Goal: Transaction & Acquisition: Download file/media

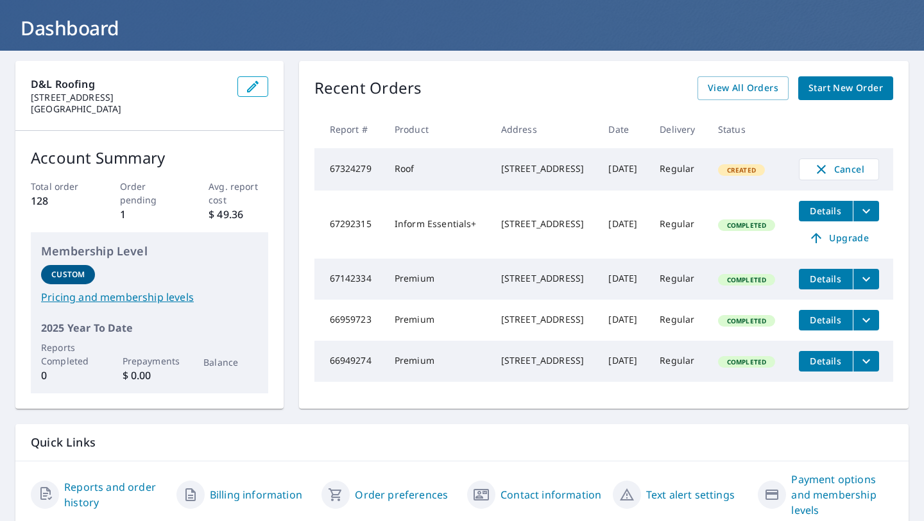
scroll to position [8, 0]
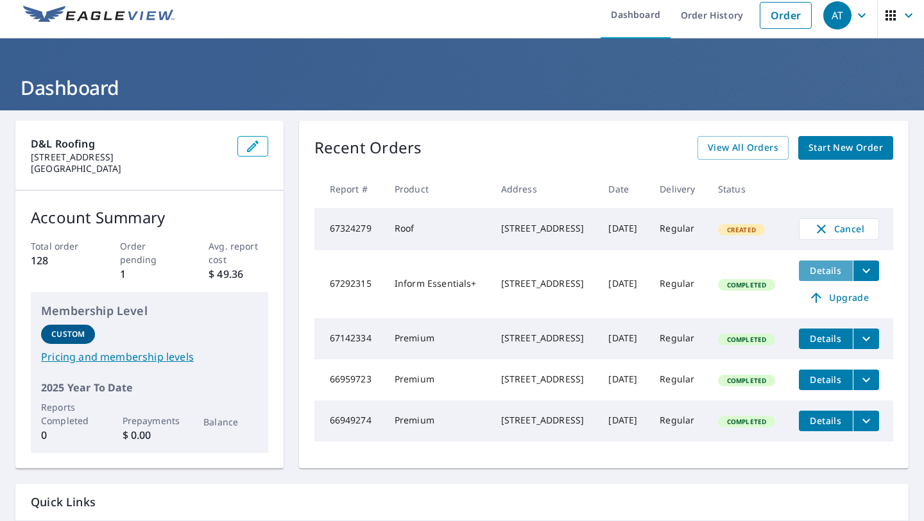
click at [820, 276] on span "Details" at bounding box center [825, 270] width 38 height 12
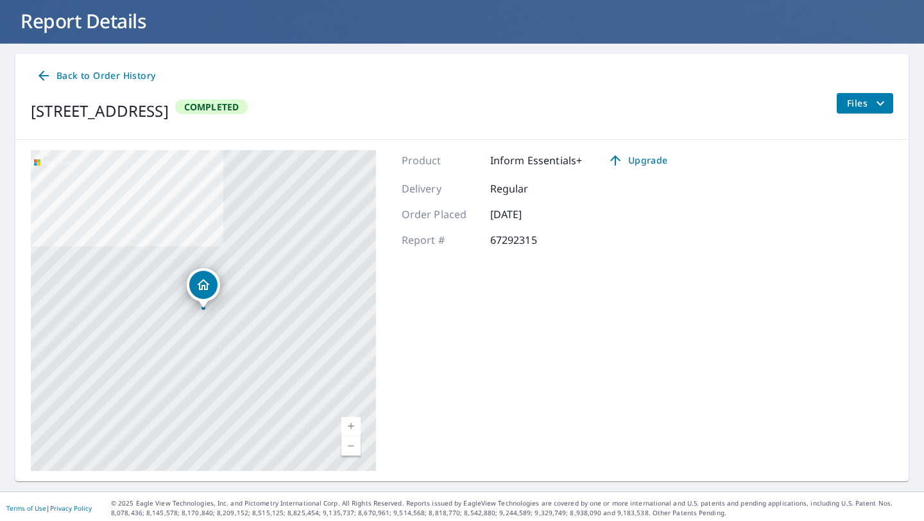
scroll to position [78, 0]
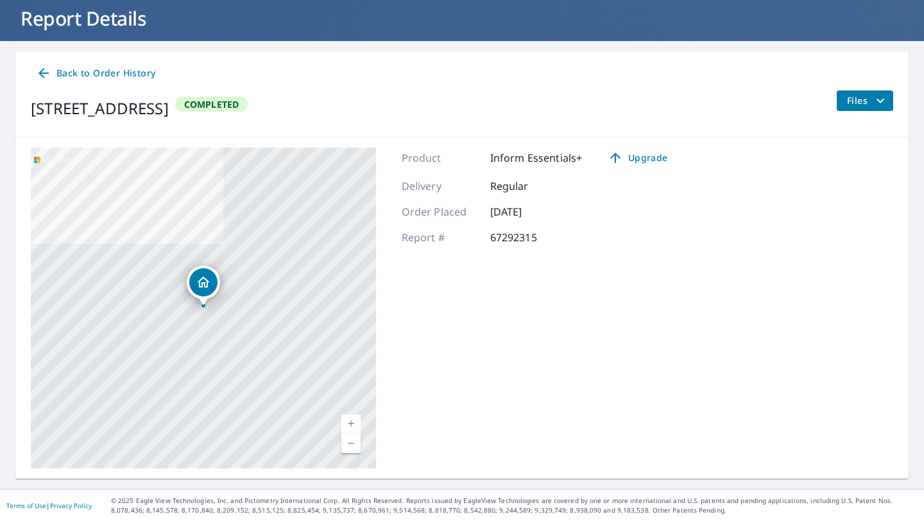
click at [44, 74] on icon at bounding box center [43, 72] width 15 height 15
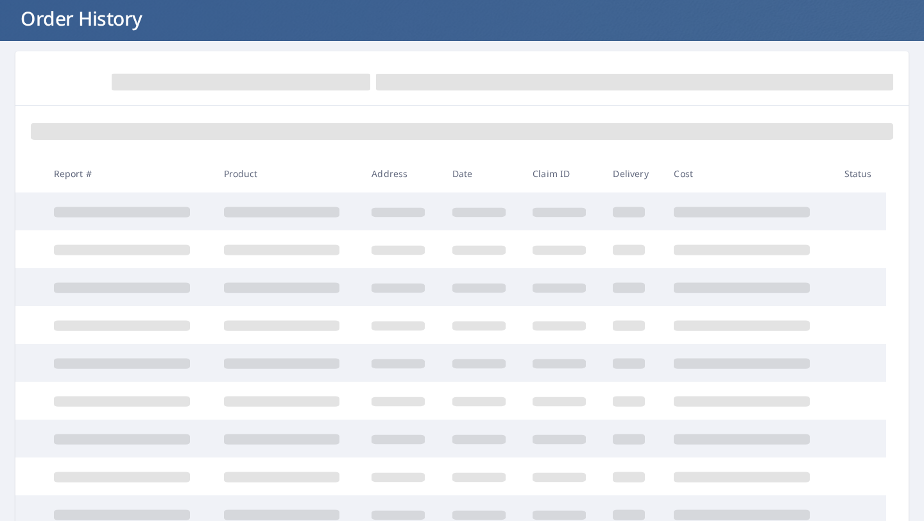
scroll to position [78, 0]
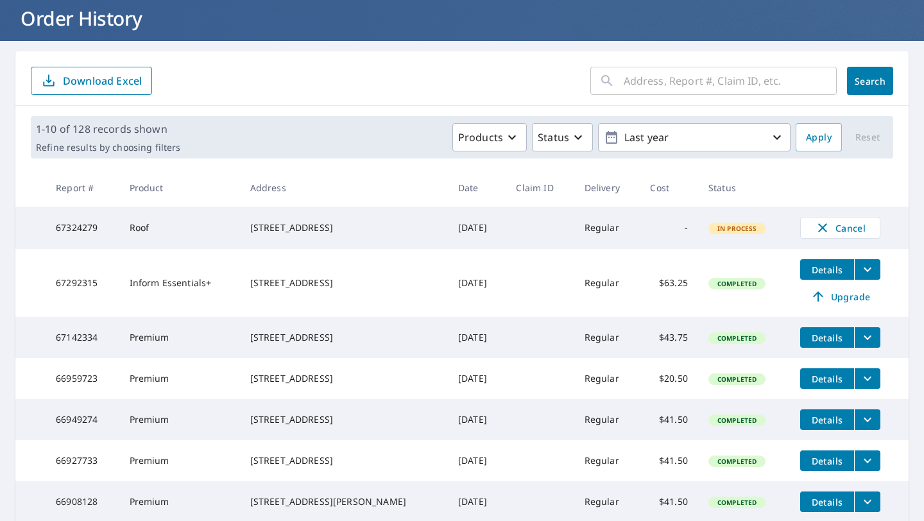
click at [810, 271] on span "Details" at bounding box center [827, 270] width 38 height 12
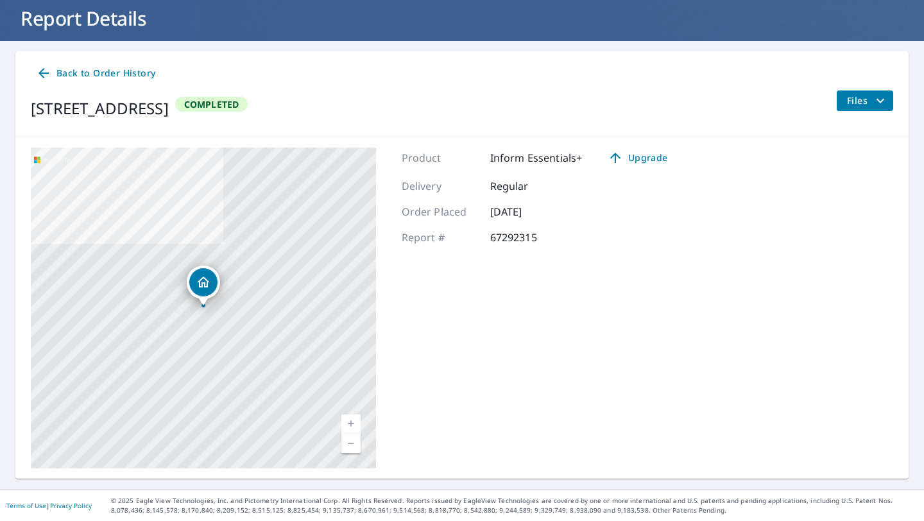
click at [856, 110] on div "Files" at bounding box center [864, 108] width 57 height 36
click at [861, 98] on span "Files" at bounding box center [867, 100] width 41 height 15
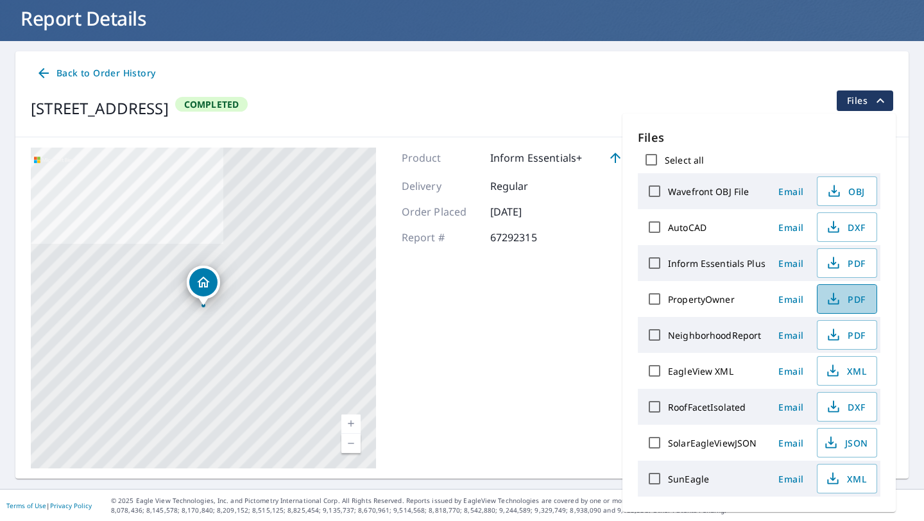
click at [847, 300] on span "PDF" at bounding box center [845, 298] width 41 height 15
click at [51, 70] on span "Back to Order History" at bounding box center [95, 73] width 119 height 16
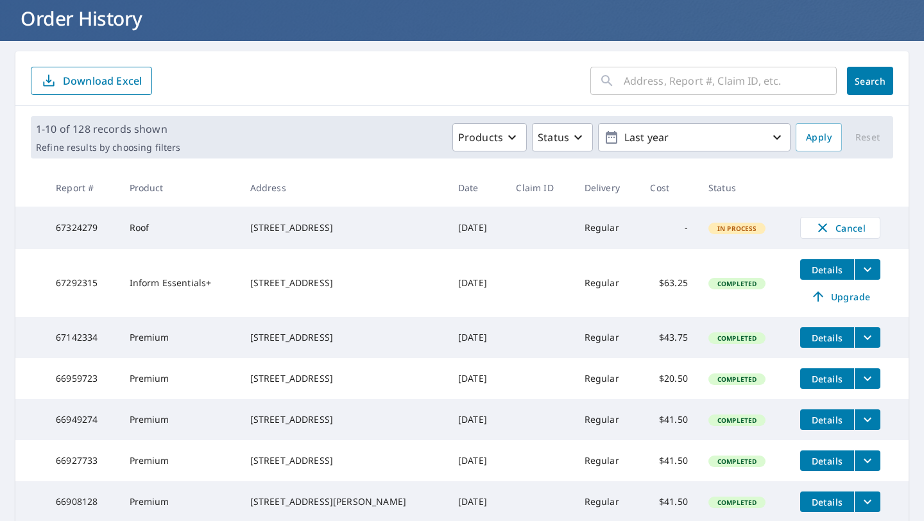
click at [879, 274] on td "Details Upgrade" at bounding box center [849, 283] width 119 height 68
click at [865, 274] on icon "filesDropdownBtn-67292315" at bounding box center [867, 269] width 15 height 15
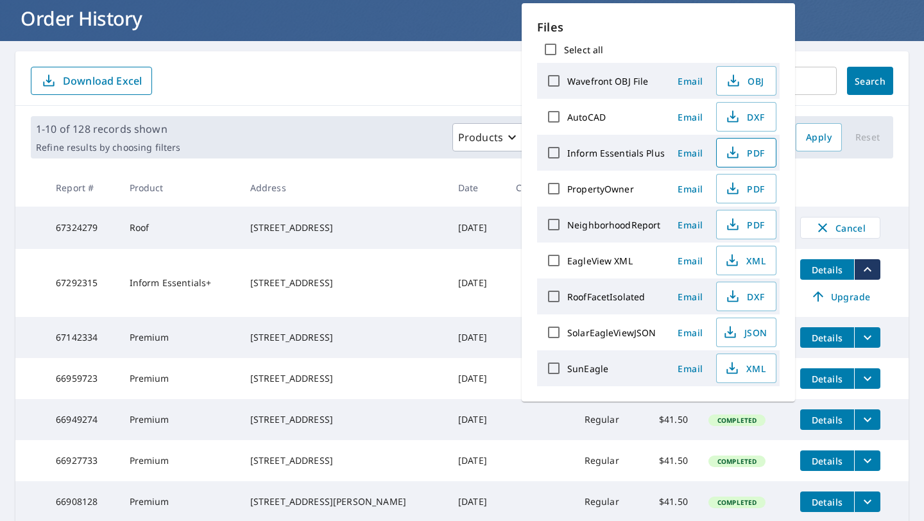
click at [738, 157] on span "PDF" at bounding box center [744, 152] width 41 height 15
